Goal: Check status

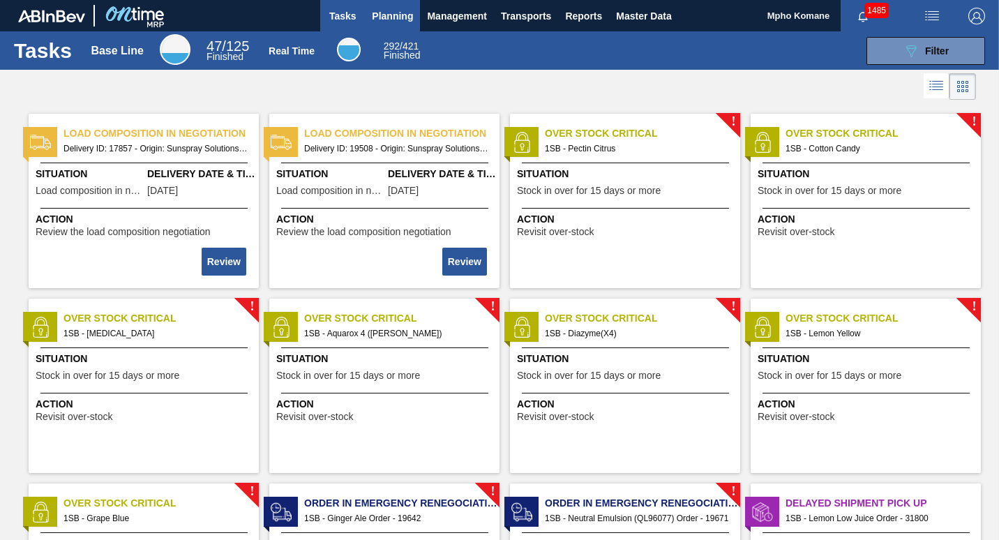
click at [376, 17] on span "Planning" at bounding box center [392, 16] width 41 height 17
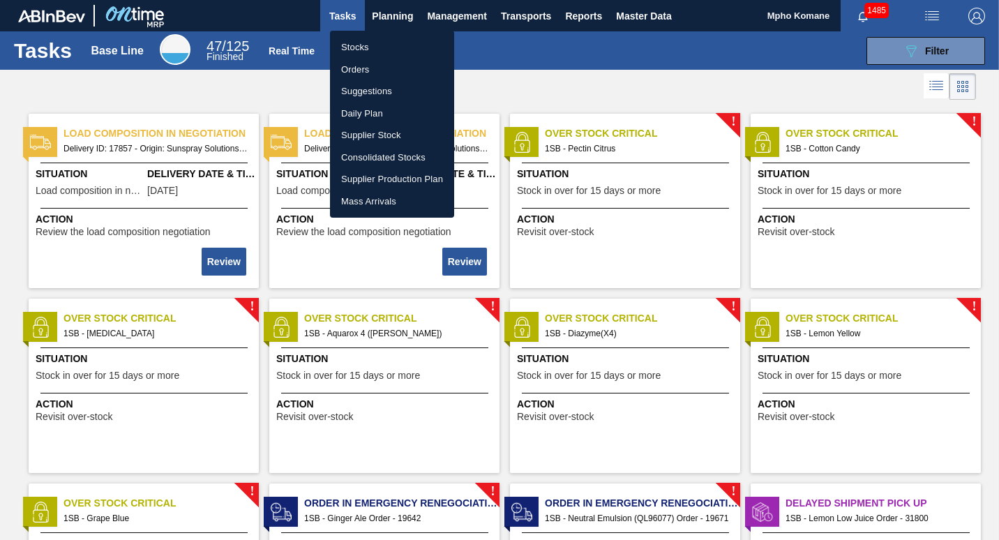
click at [357, 50] on li "Stocks" at bounding box center [392, 47] width 124 height 22
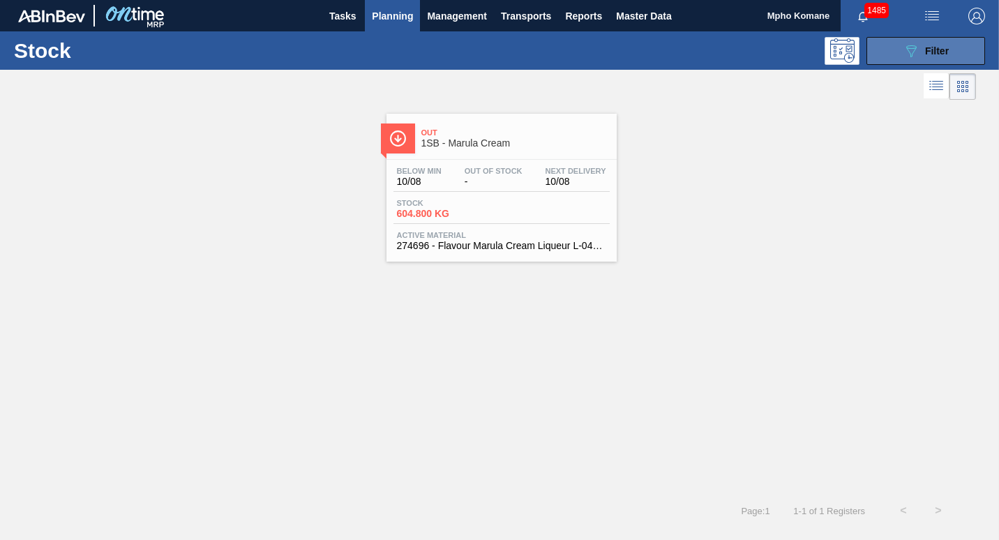
click at [932, 54] on span "Filter" at bounding box center [937, 50] width 24 height 11
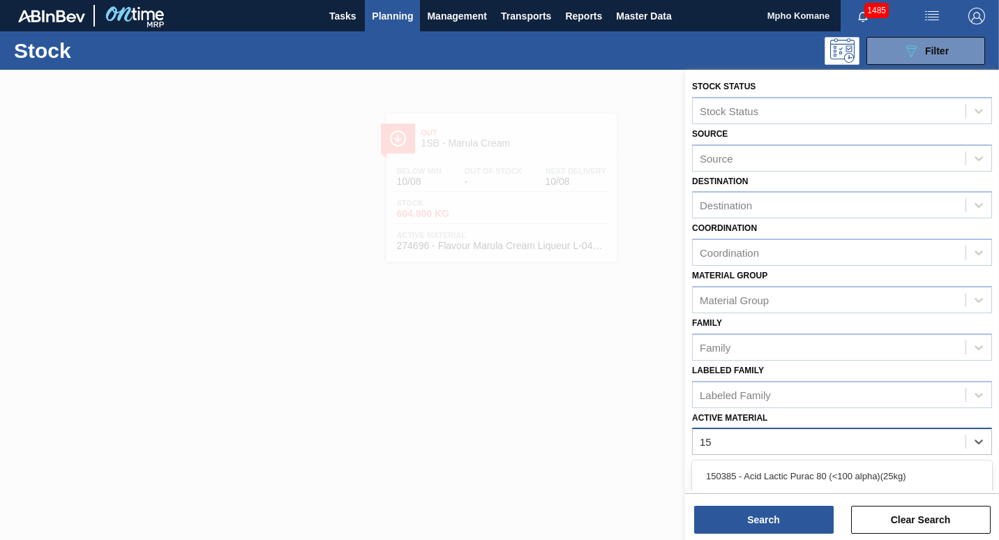
type Material "151"
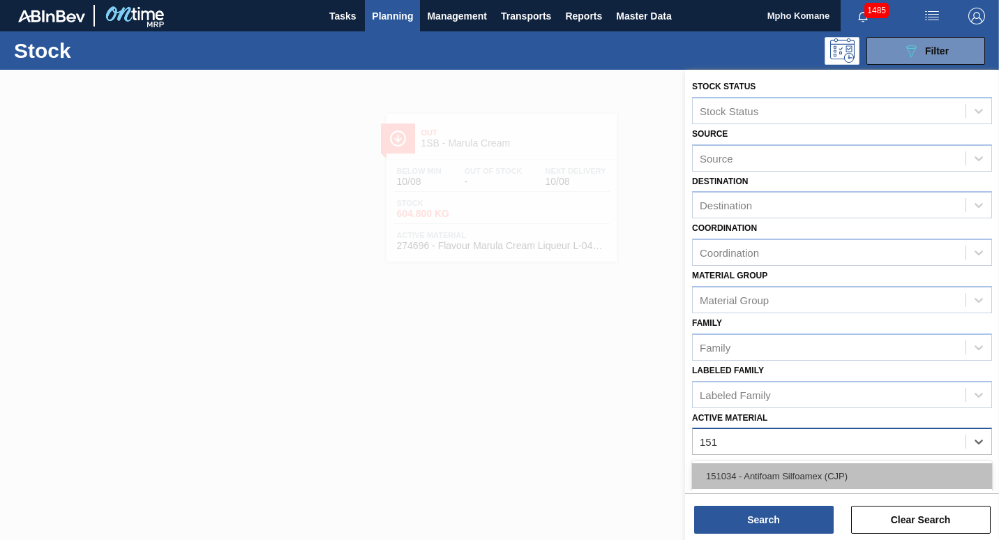
click at [817, 481] on div "151034 - Antifoam Silfoamex (CJP)" at bounding box center [842, 476] width 300 height 26
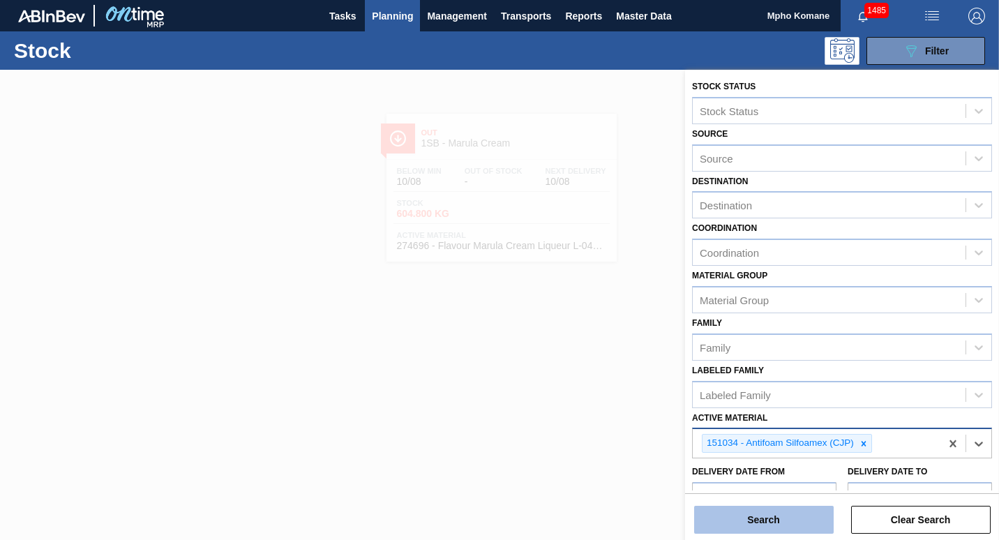
click at [781, 511] on button "Search" at bounding box center [764, 520] width 140 height 28
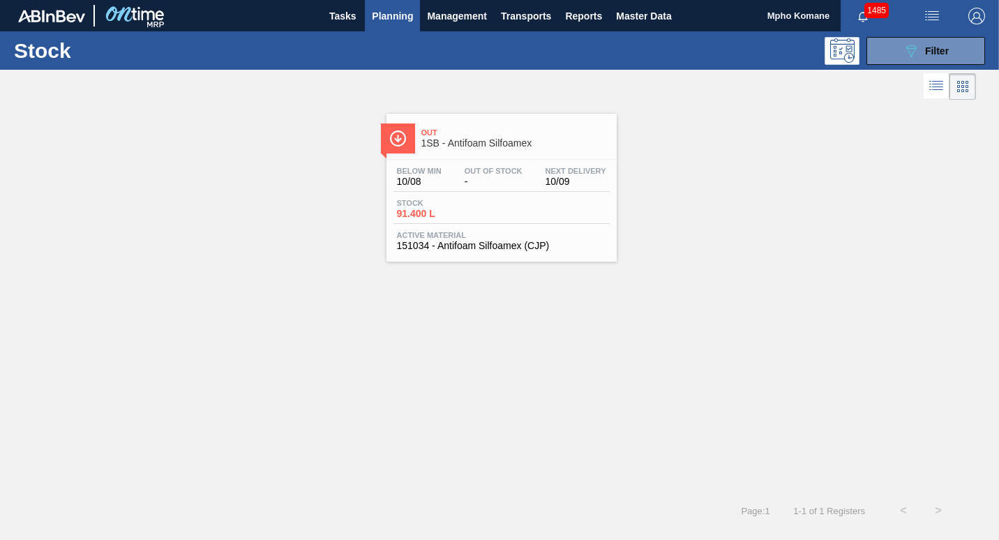
click at [423, 169] on span "Below Min" at bounding box center [419, 171] width 45 height 8
